Goal: Information Seeking & Learning: Understand process/instructions

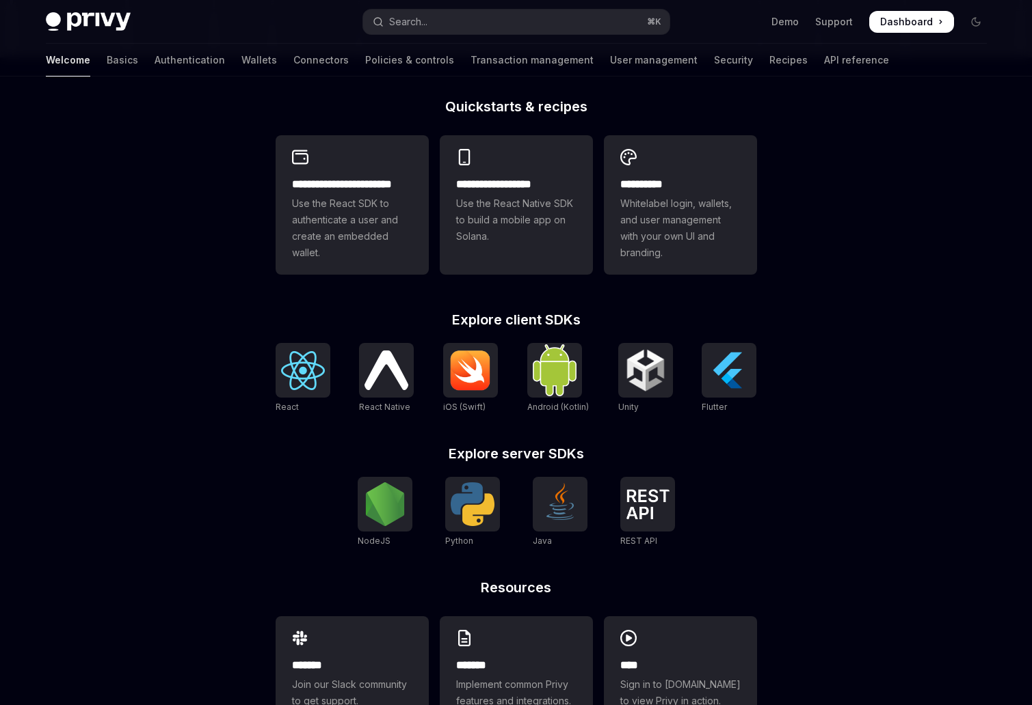
scroll to position [333, 0]
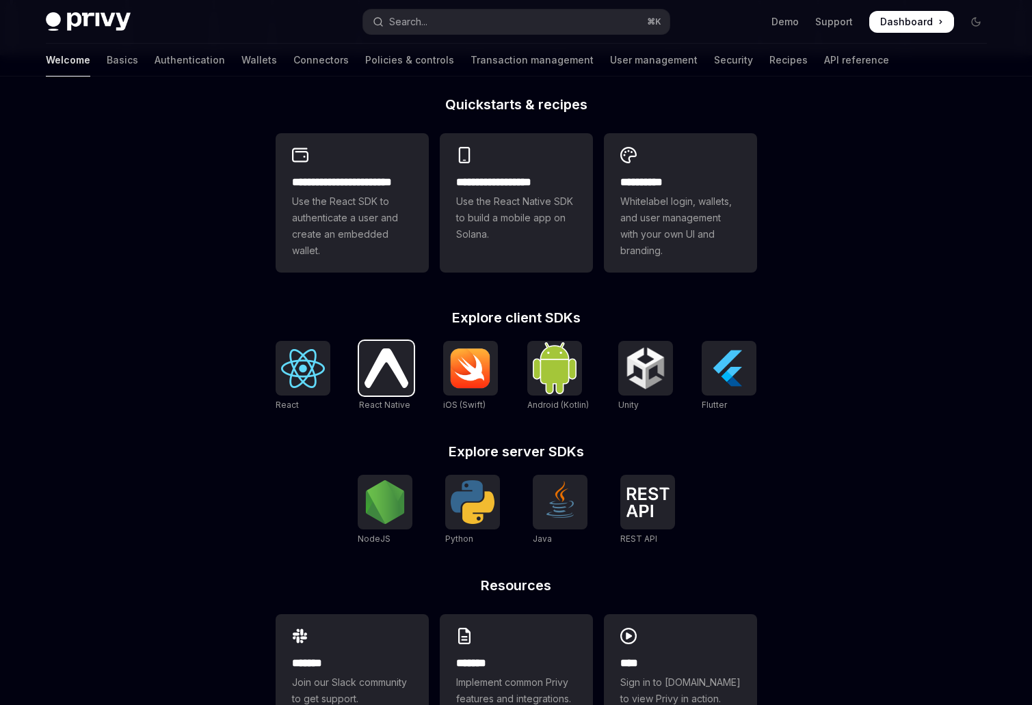
click at [379, 366] on img at bounding box center [386, 368] width 44 height 39
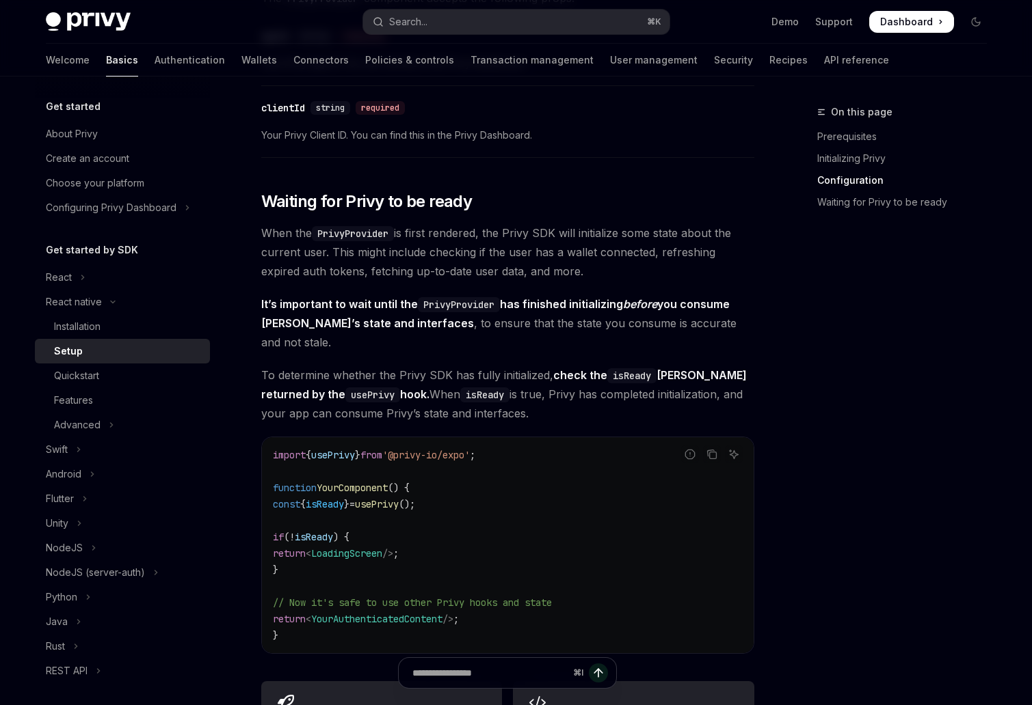
scroll to position [891, 0]
